Goal: Navigation & Orientation: Find specific page/section

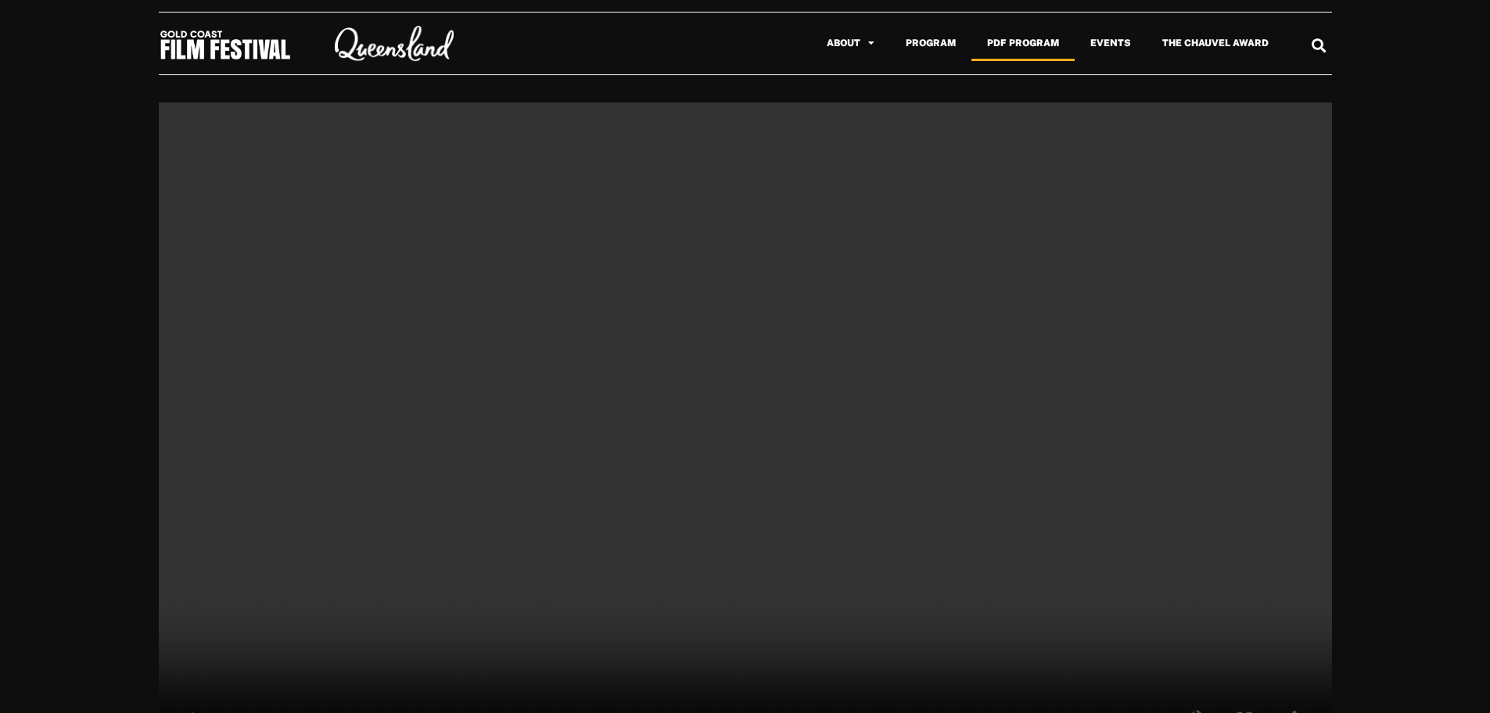
click at [1020, 47] on link "PDF Program" at bounding box center [1022, 43] width 103 height 36
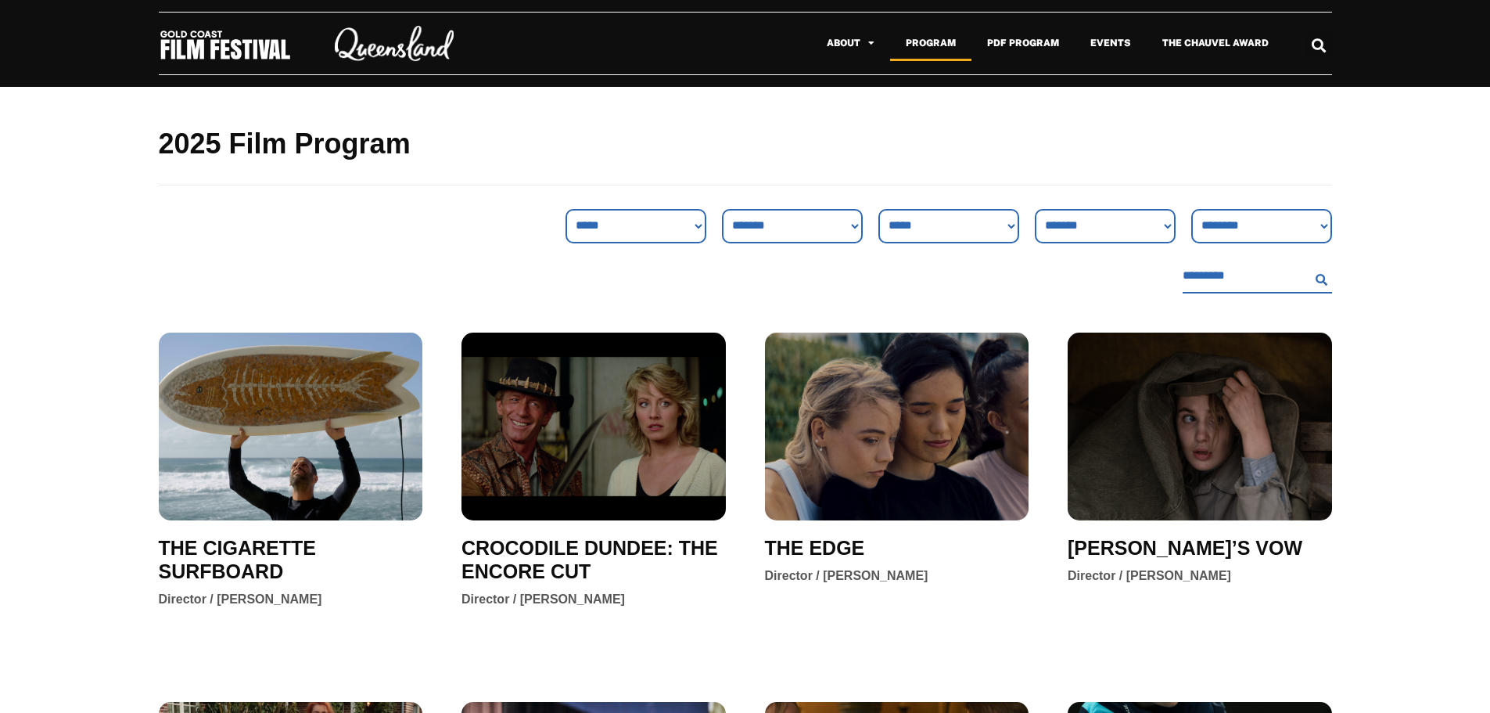
click at [1316, 40] on icon "Search" at bounding box center [1318, 45] width 26 height 26
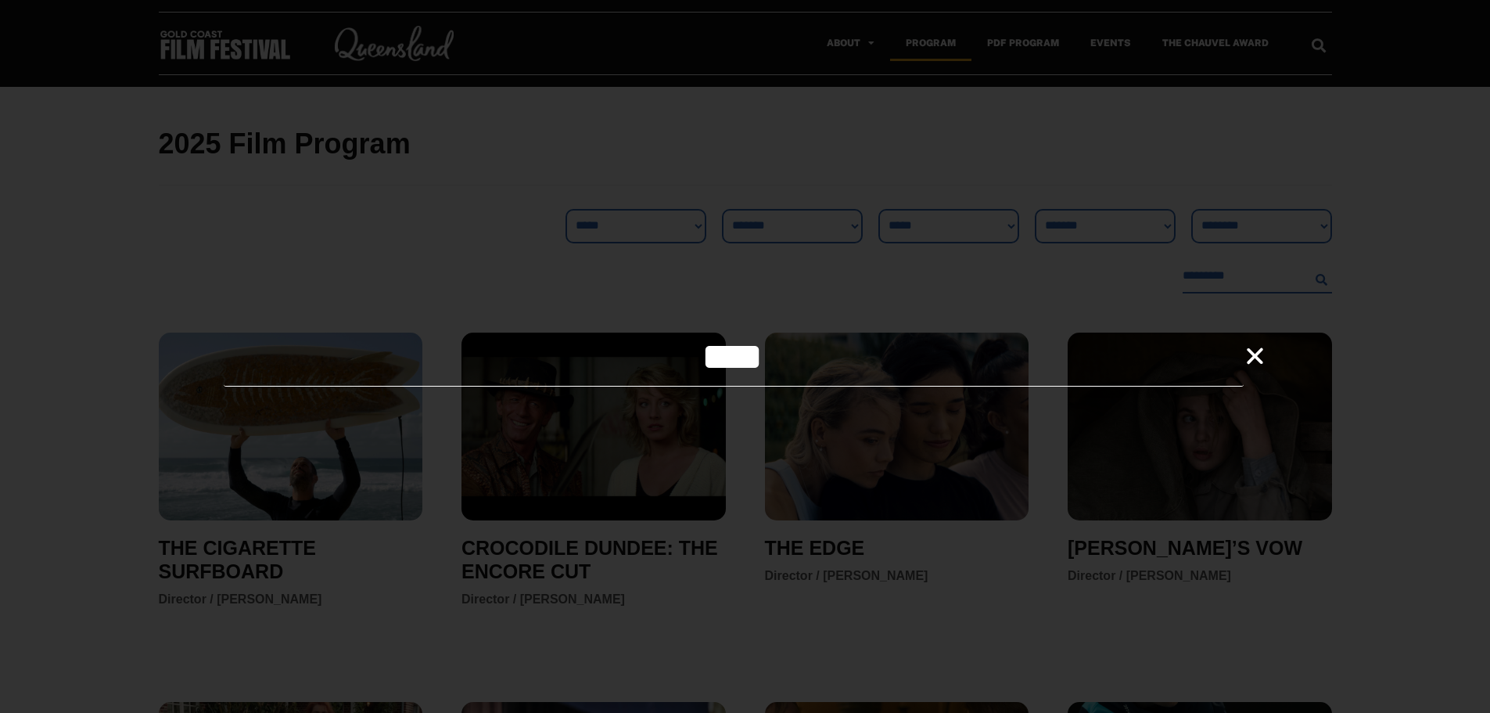
type input "****"
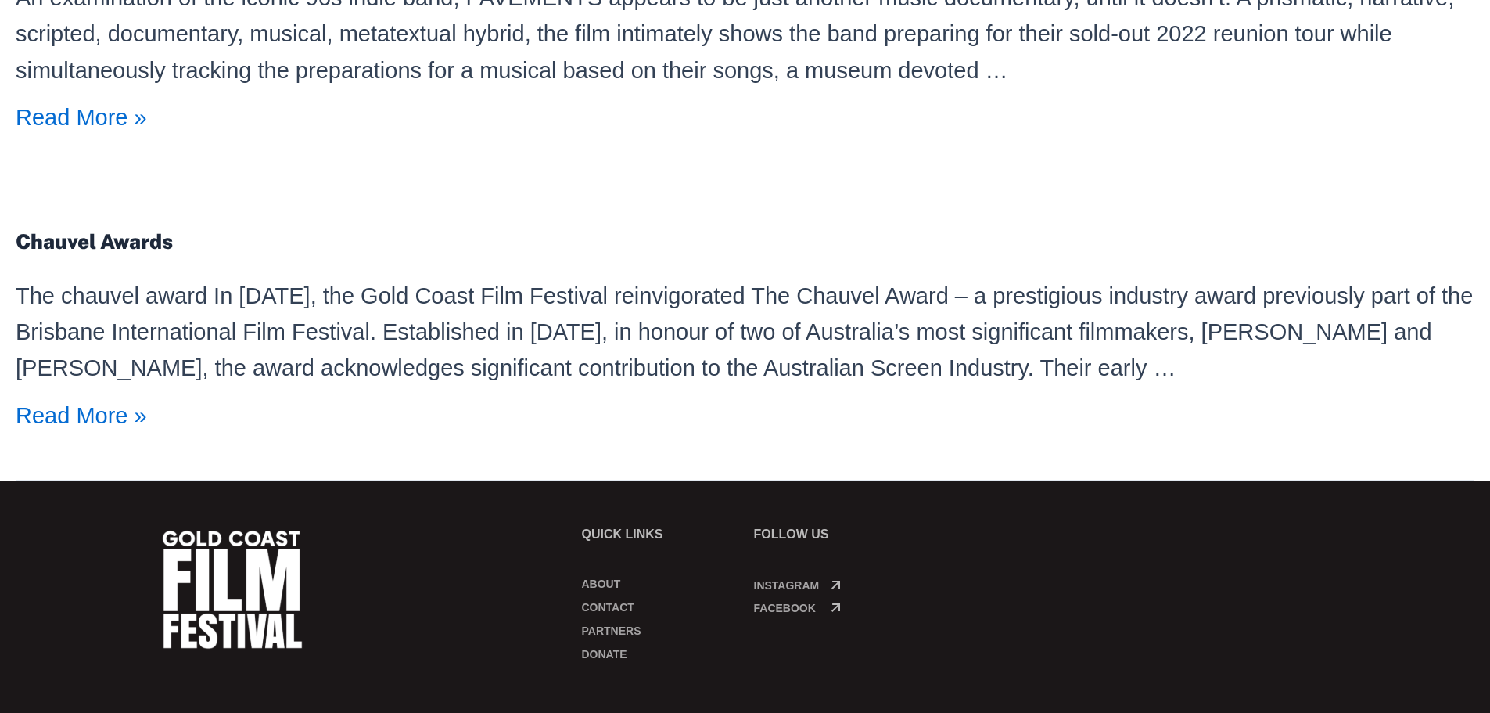
scroll to position [1036, 0]
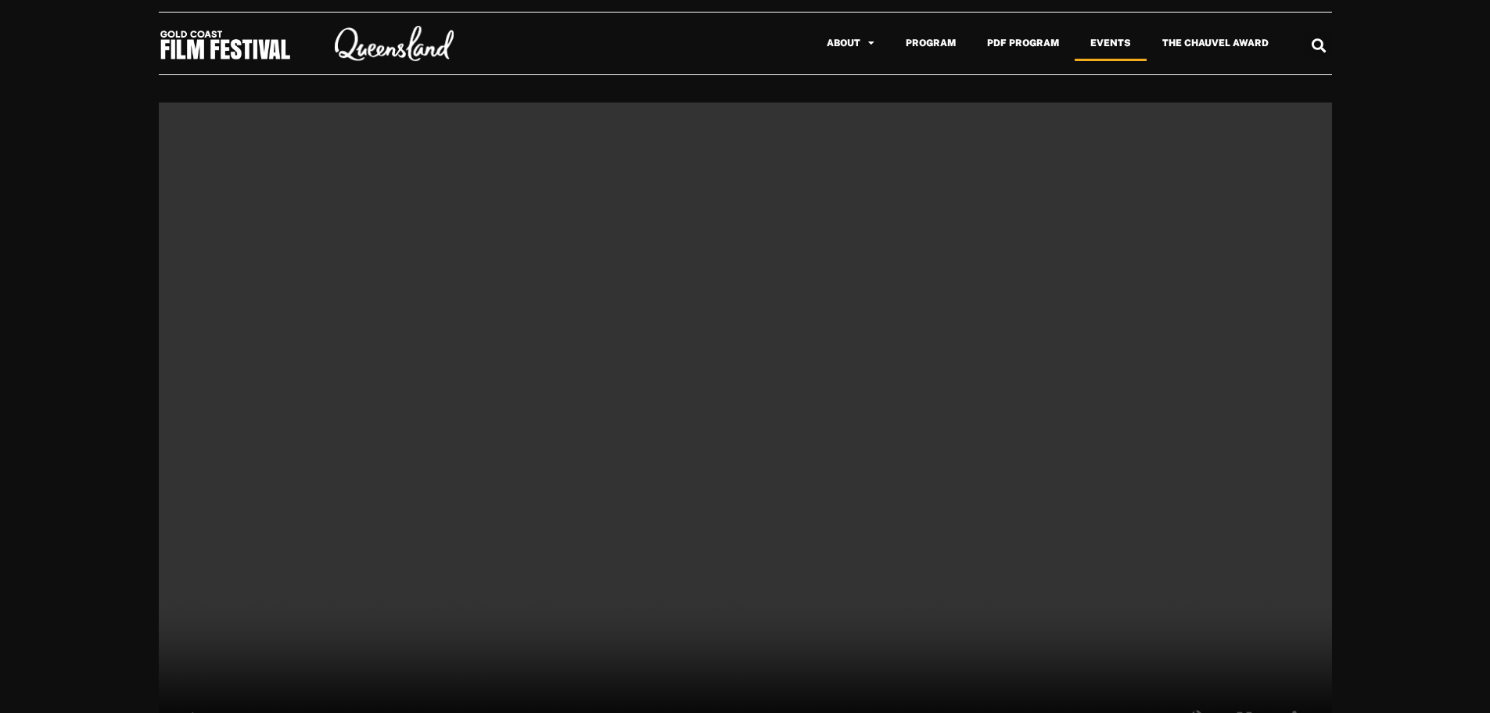
click at [1122, 46] on link "Events" at bounding box center [1111, 43] width 72 height 36
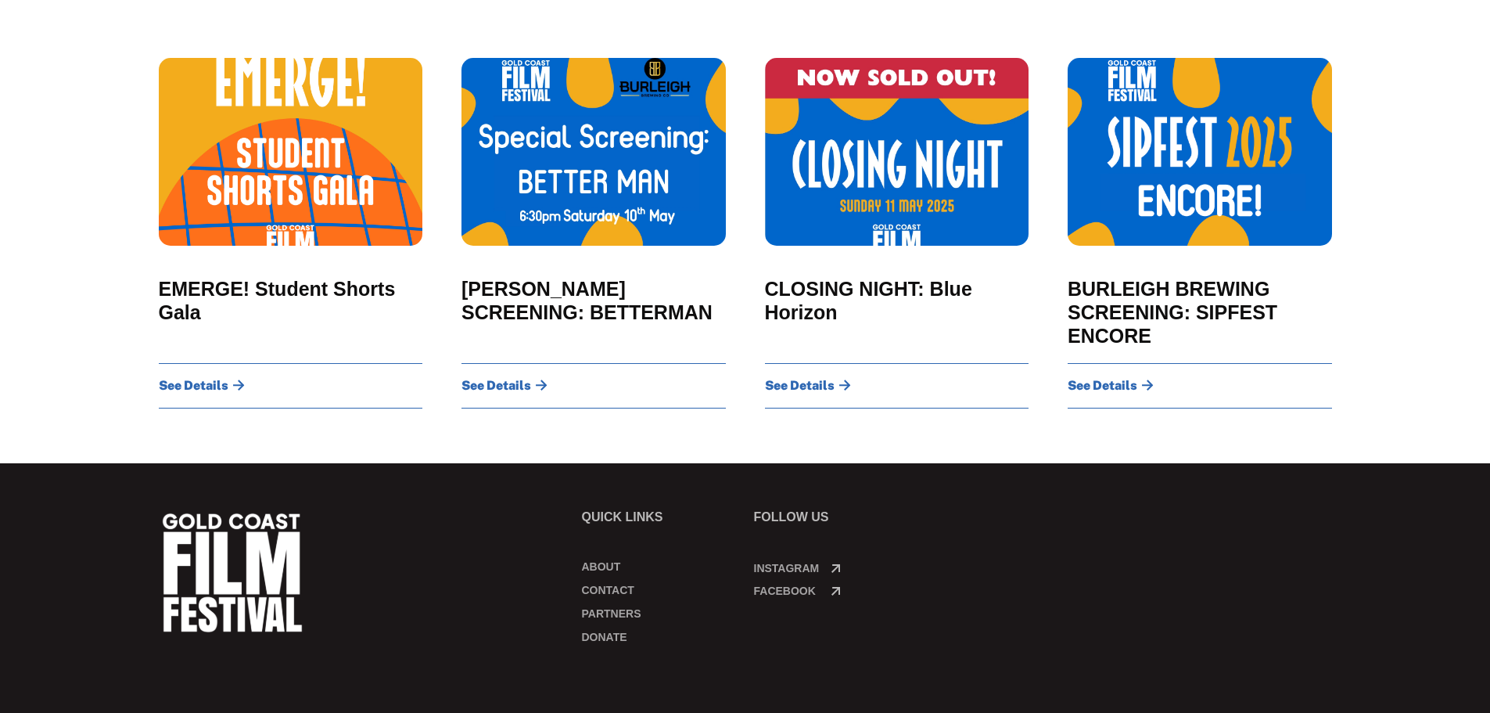
scroll to position [1659, 0]
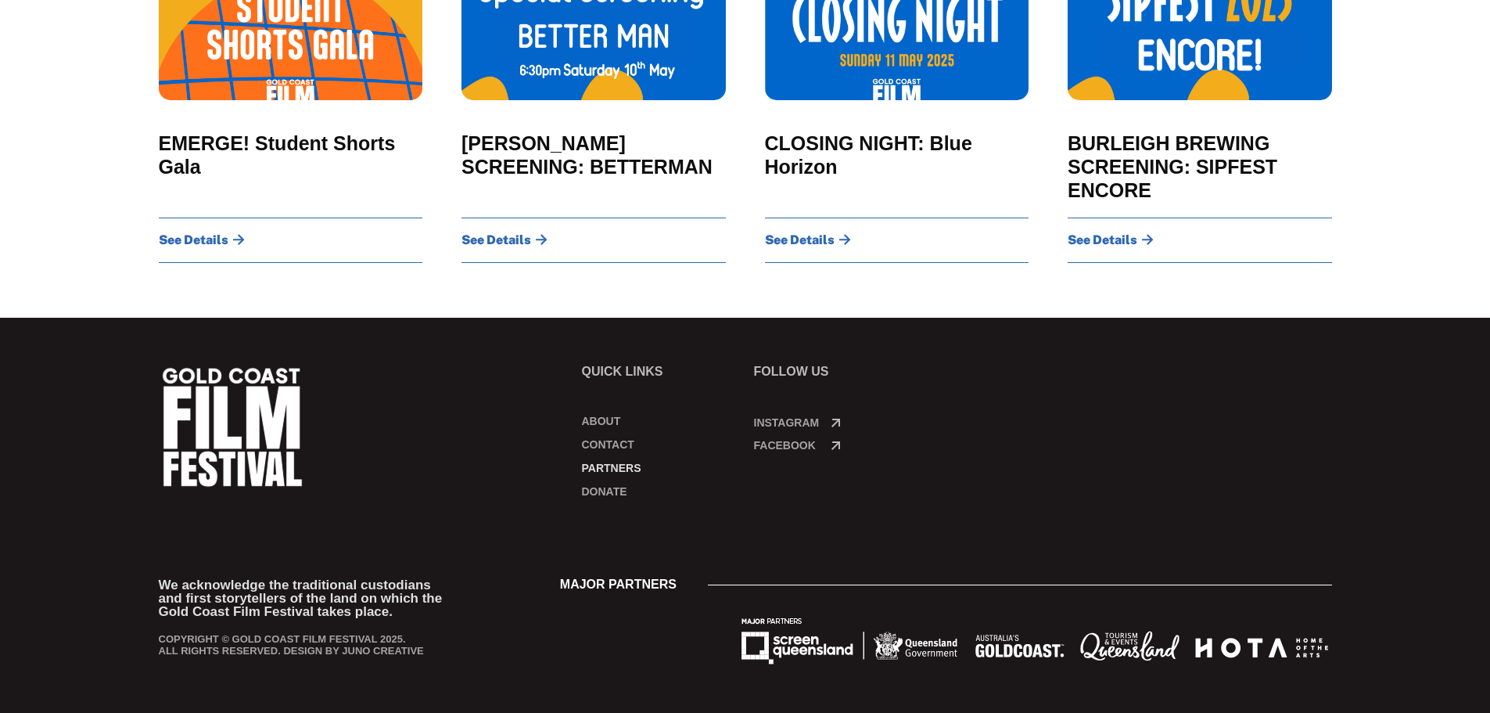
click at [624, 466] on link "Partners" at bounding box center [660, 468] width 156 height 16
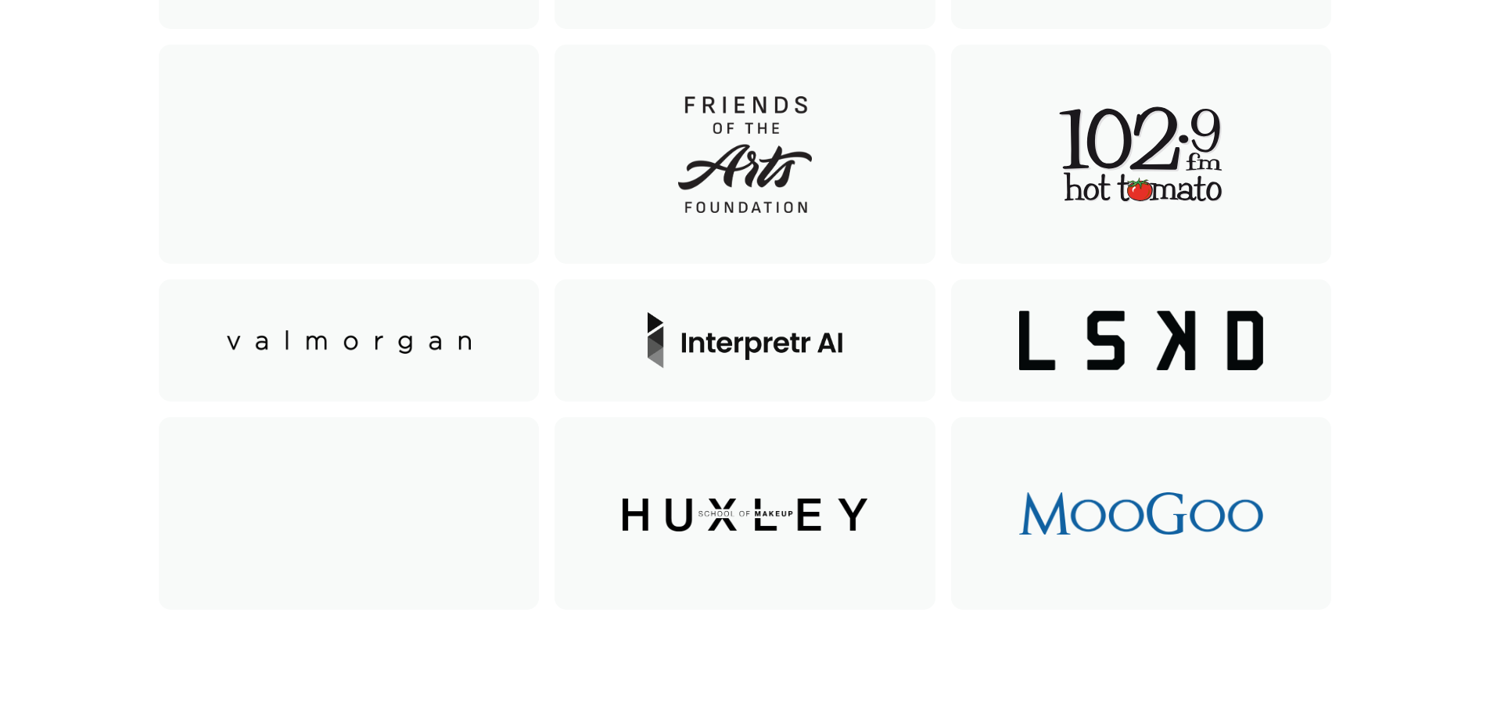
scroll to position [584, 0]
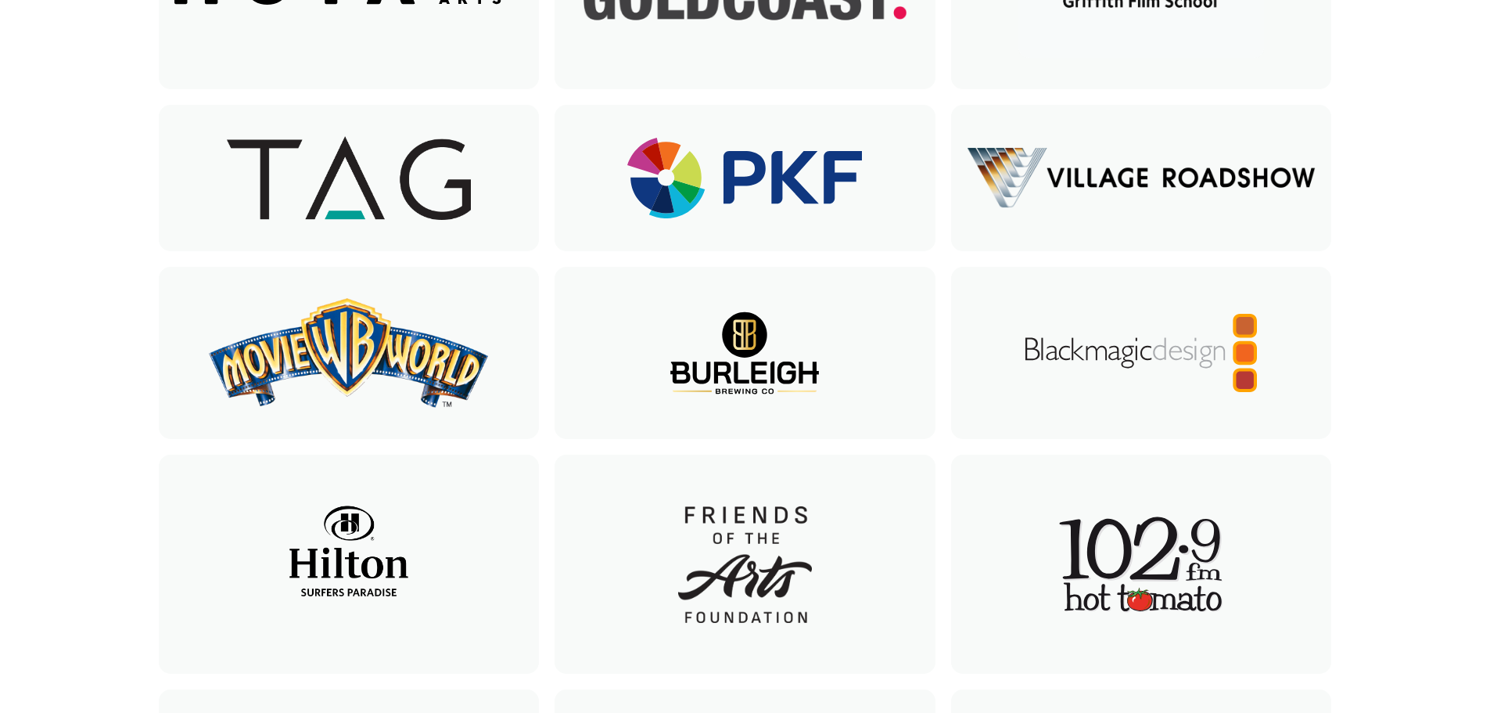
click at [1398, 120] on div "2025 FESTIVAL PARTNERS" at bounding box center [745, 339] width 1490 height 1673
